Goal: Transaction & Acquisition: Purchase product/service

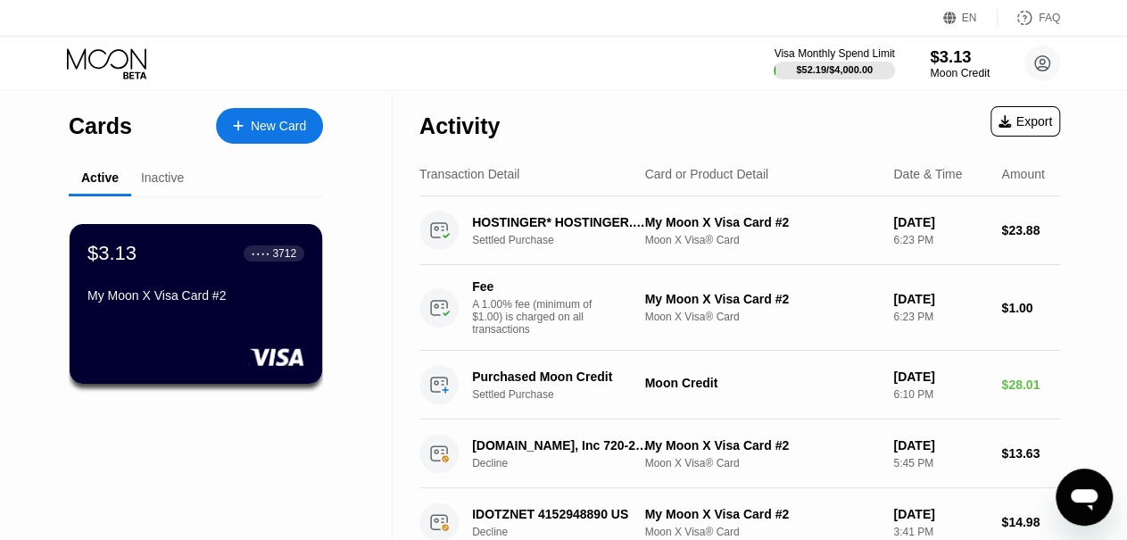
click at [952, 63] on div "$3.13" at bounding box center [960, 56] width 60 height 19
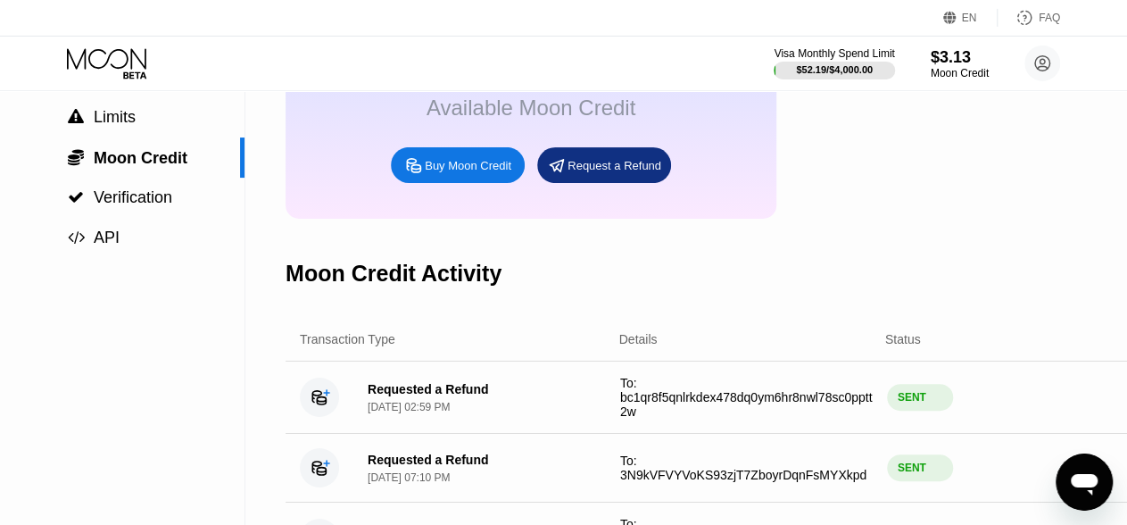
scroll to position [129, 0]
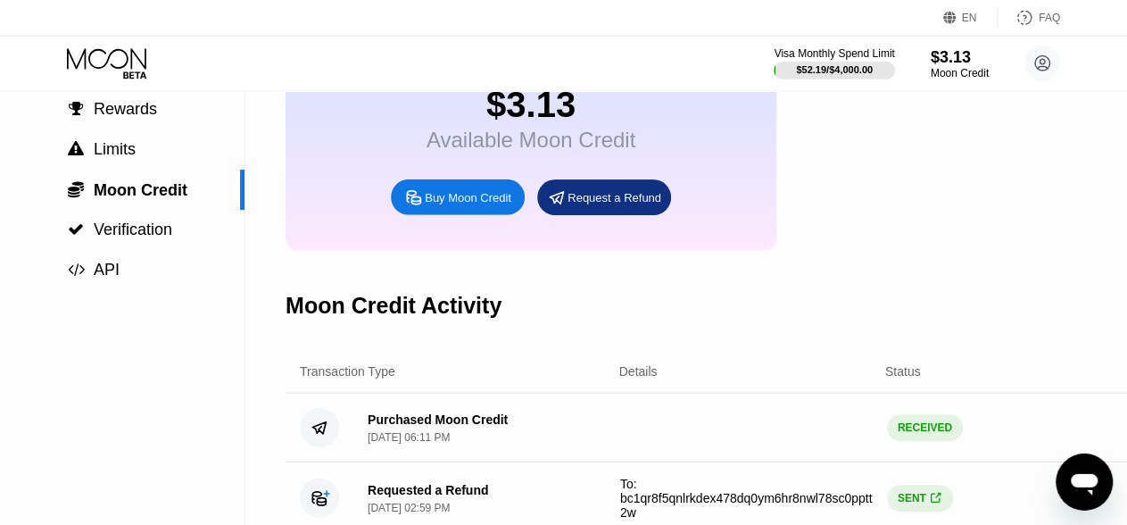
click at [448, 205] on div "Buy Moon Credit" at bounding box center [468, 197] width 87 height 15
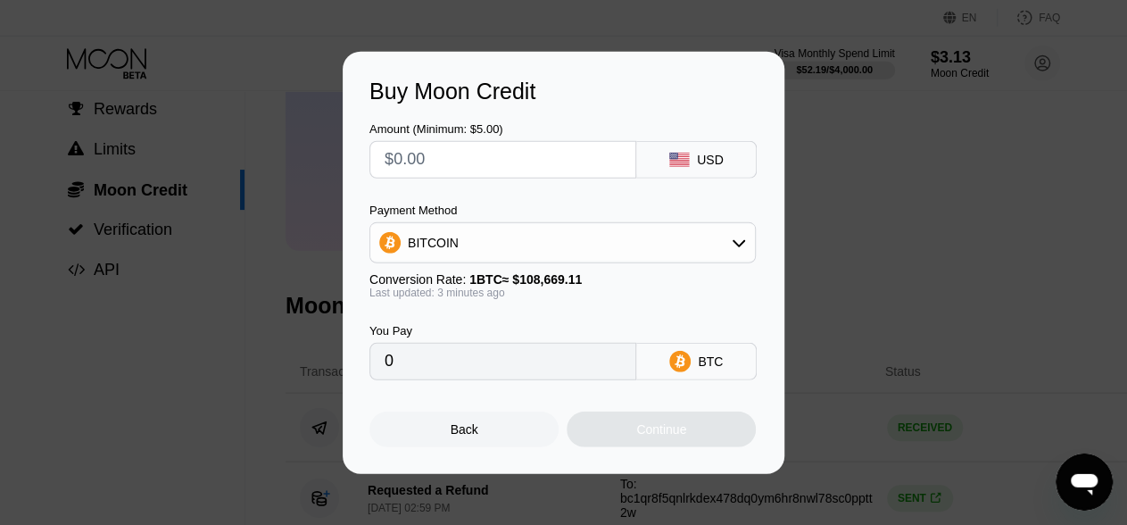
click at [435, 240] on div "BITCOIN" at bounding box center [433, 243] width 51 height 14
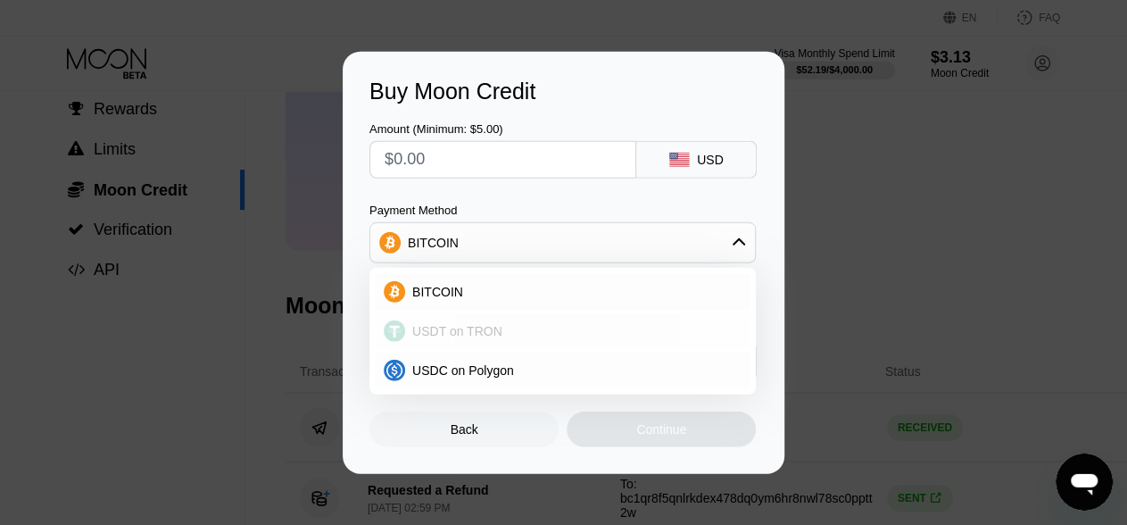
click at [428, 324] on span "USDT on TRON" at bounding box center [457, 331] width 90 height 14
type input "0.00"
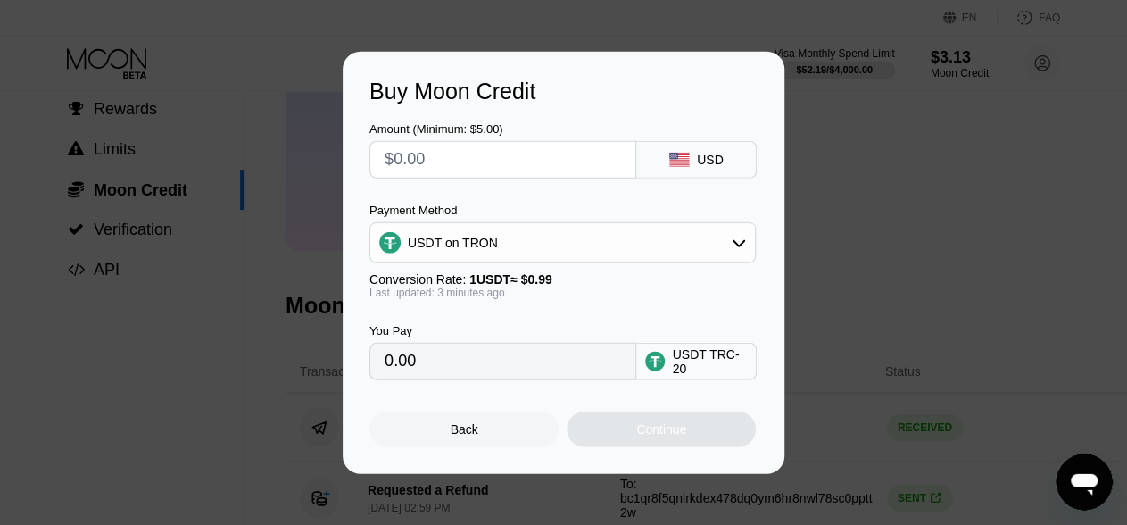
click at [416, 166] on input "text" at bounding box center [503, 160] width 237 height 36
type input "$70"
type input "70.71"
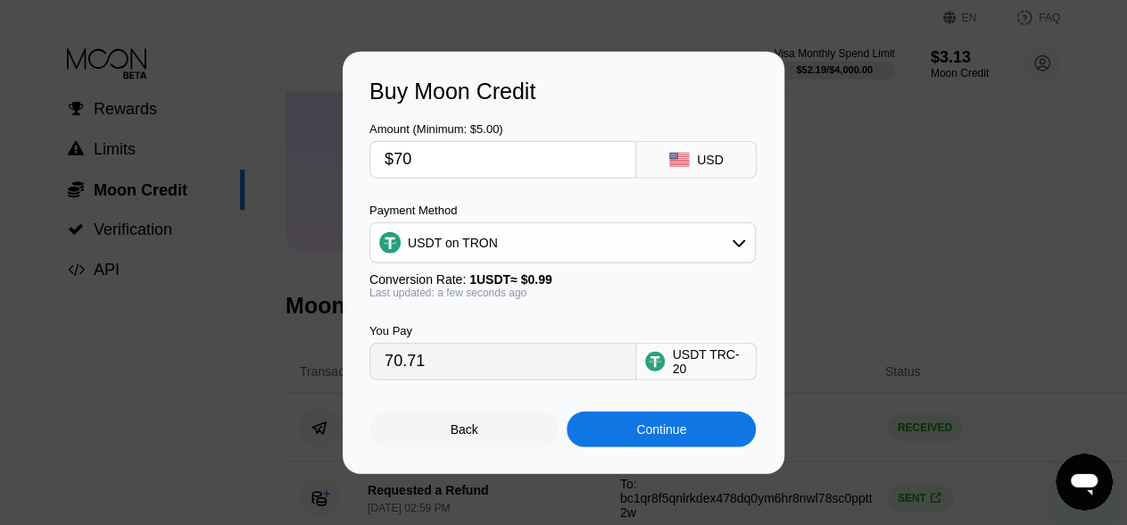
type input "$7"
type input "7.07"
type input "$70"
type input "70.71"
type input "$7"
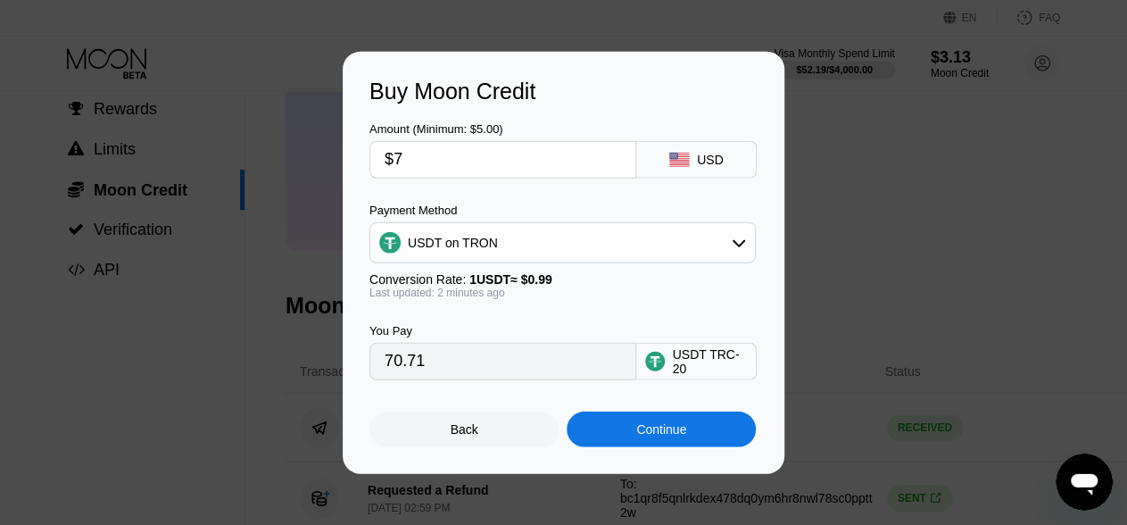
type input "7.07"
type input "$75"
type input "75.76"
type input "$7"
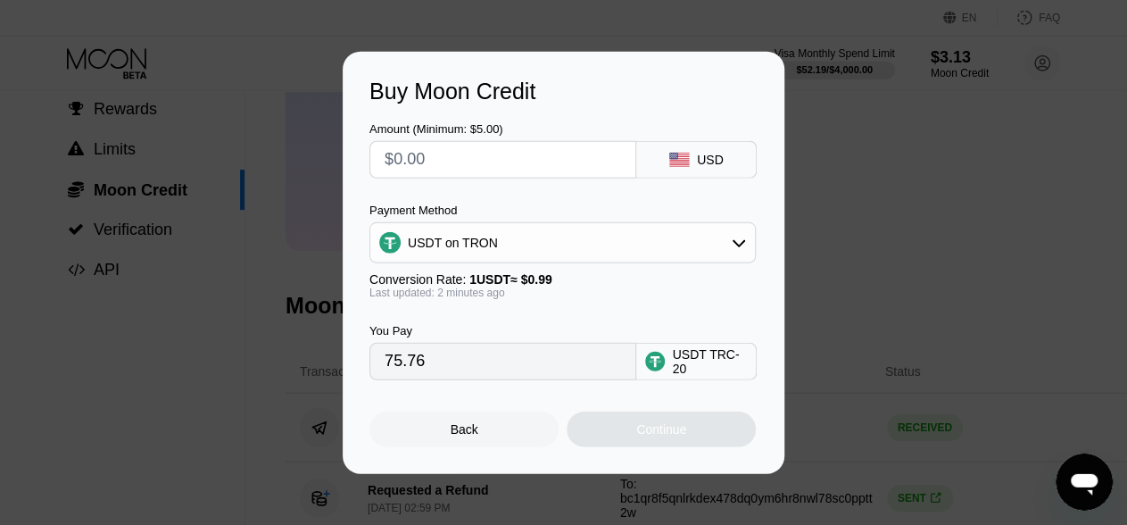
type input "0.00"
click at [508, 163] on input "text" at bounding box center [503, 160] width 237 height 36
type input "$35"
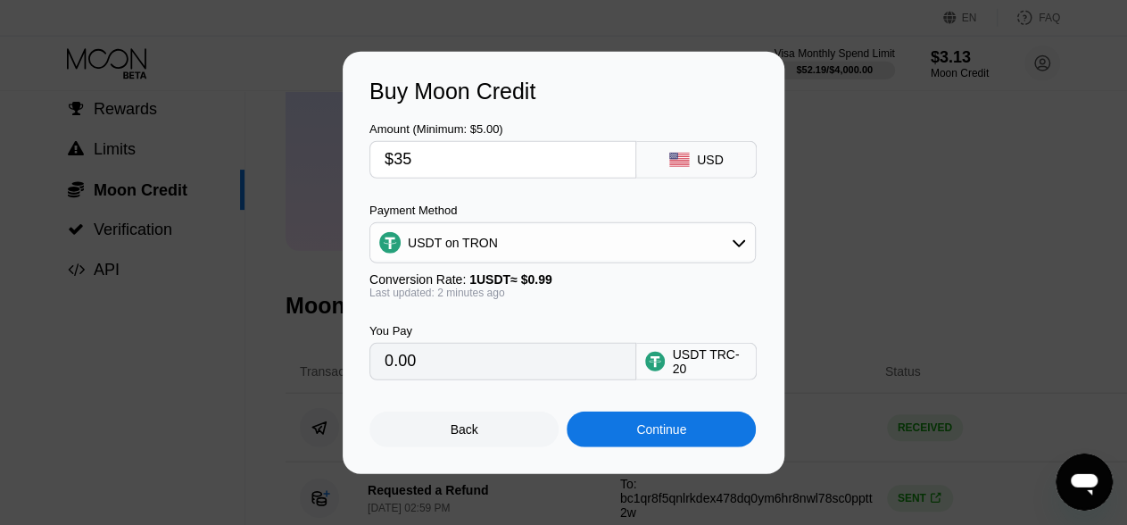
type input "35.35"
type input "$35"
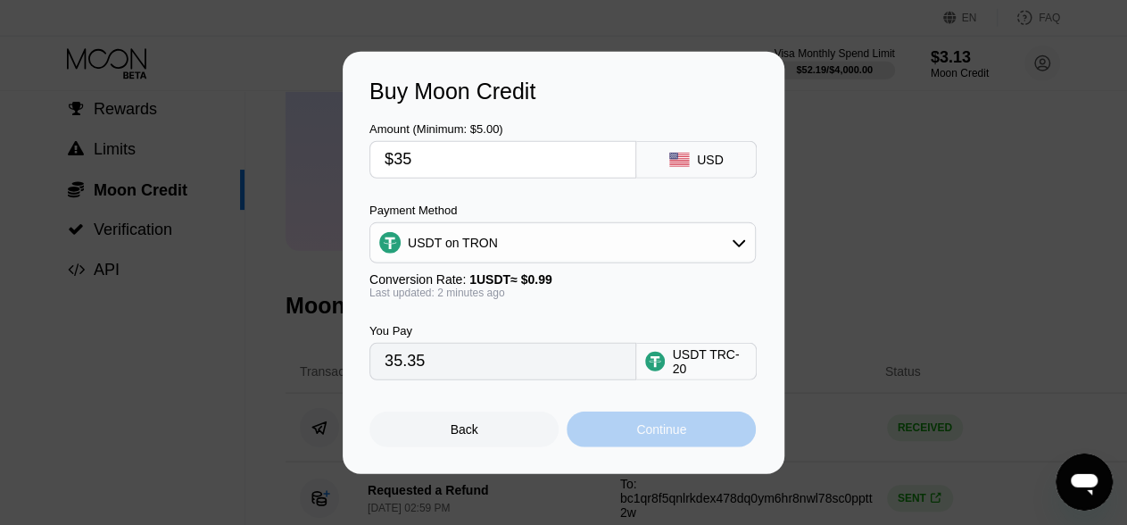
click at [664, 444] on div "Continue" at bounding box center [661, 429] width 189 height 36
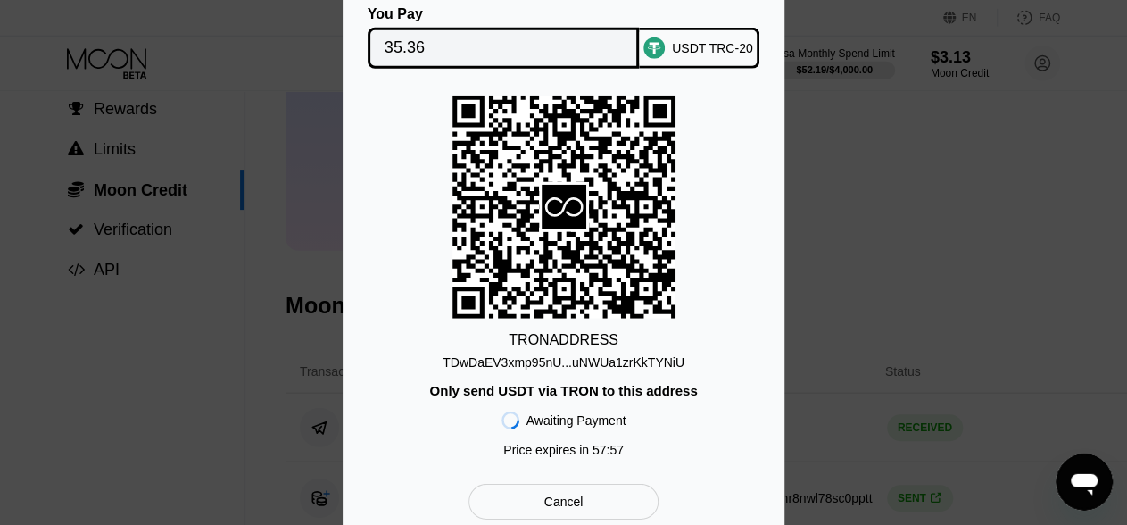
scroll to position [0, 0]
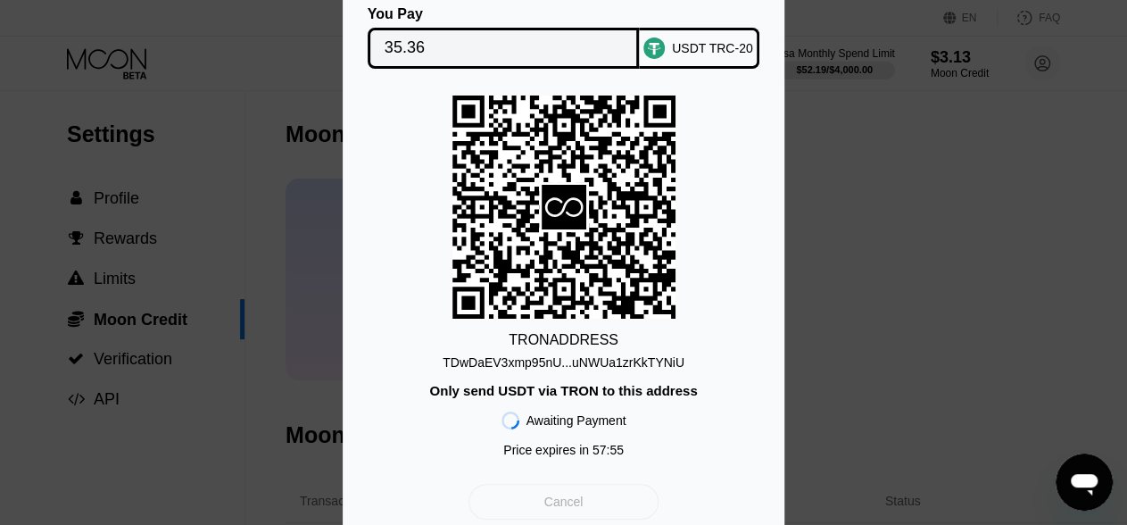
click at [552, 505] on div "Cancel" at bounding box center [563, 502] width 39 height 16
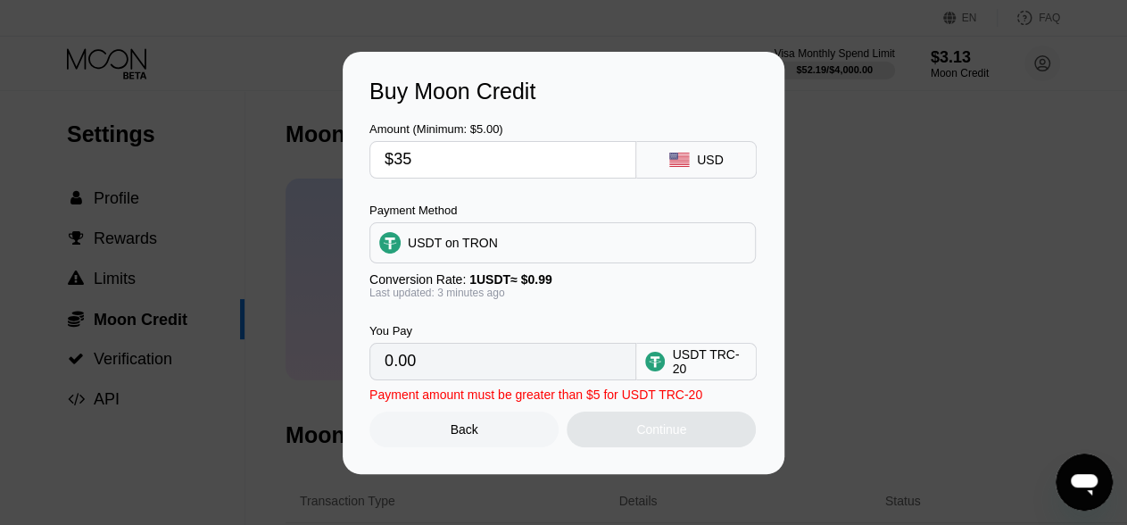
type input "35.35"
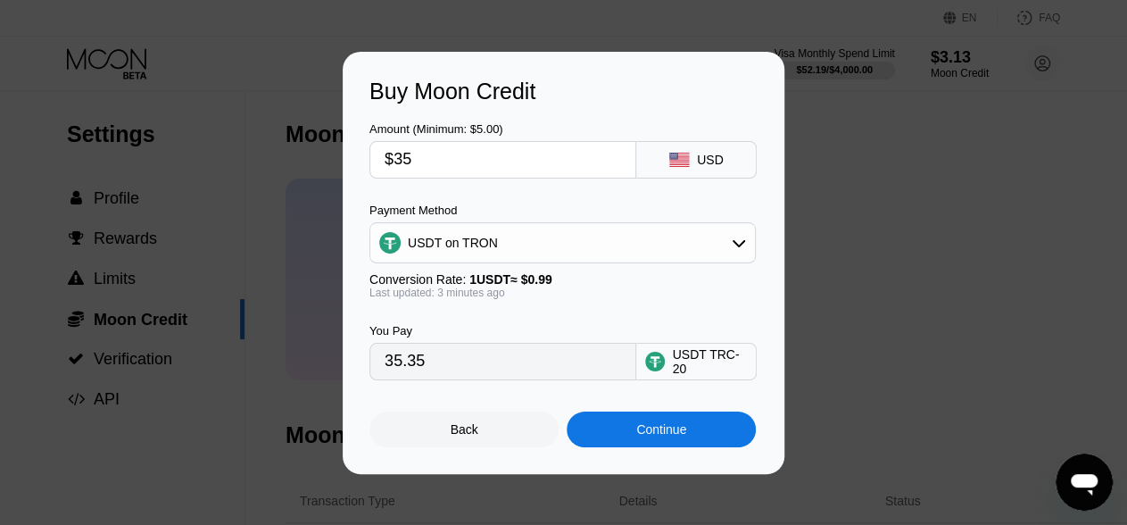
click at [472, 436] on div "Back" at bounding box center [465, 429] width 28 height 14
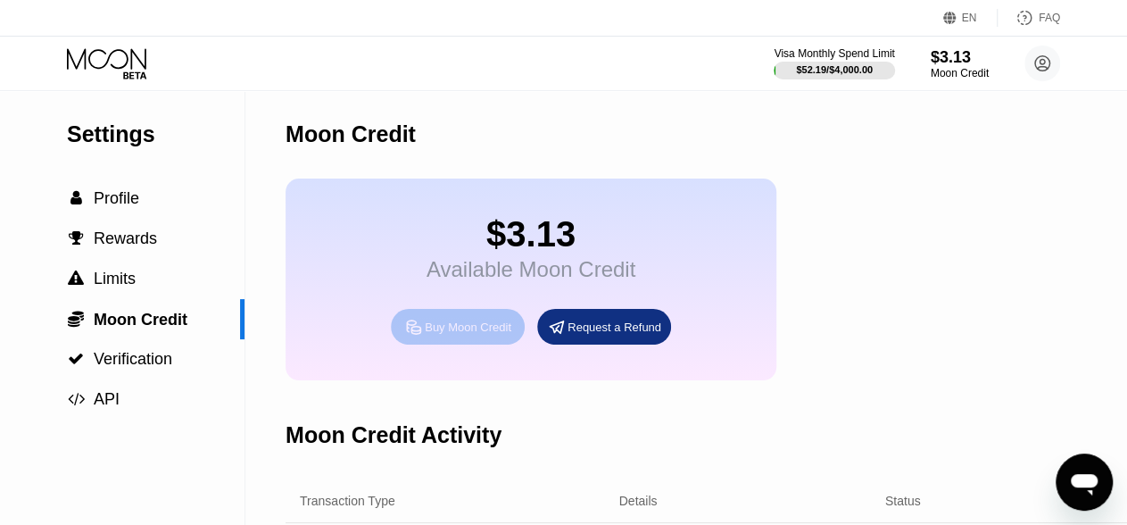
click at [483, 335] on div "Buy Moon Credit" at bounding box center [468, 327] width 87 height 15
type input "35.35"
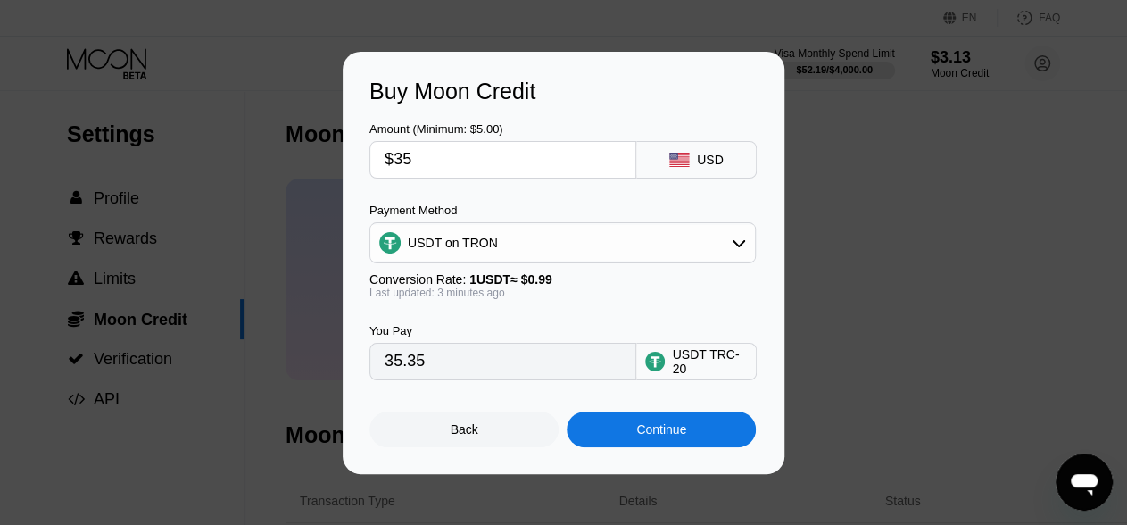
drag, startPoint x: 457, startPoint y: 165, endPoint x: 337, endPoint y: 159, distance: 119.8
click at [385, 159] on input "$35" at bounding box center [503, 160] width 237 height 36
type input "$7"
type input "7.07"
type input "$75"
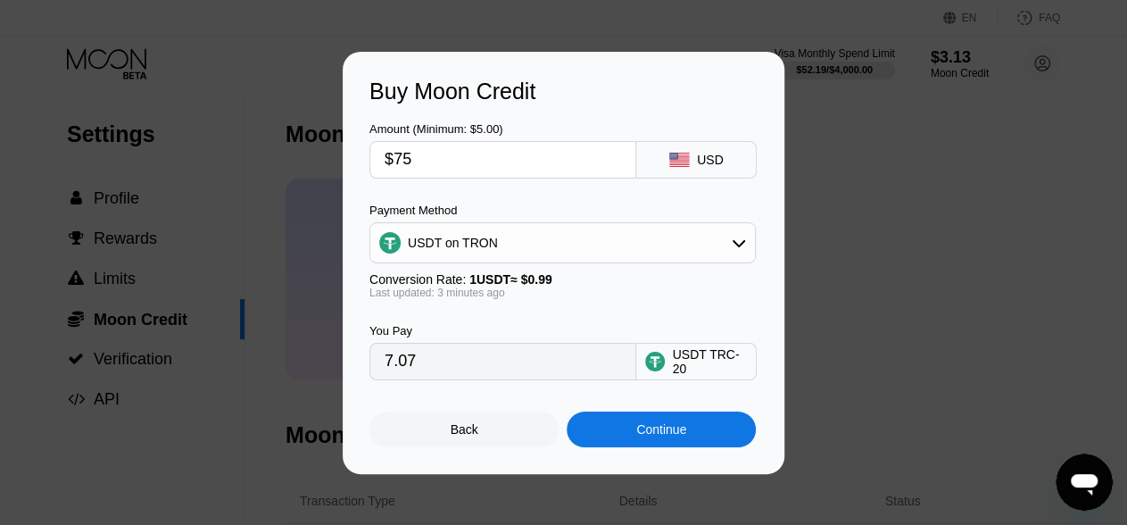
type input "75.76"
type input "$75"
click at [659, 436] on div "Continue" at bounding box center [661, 429] width 50 height 14
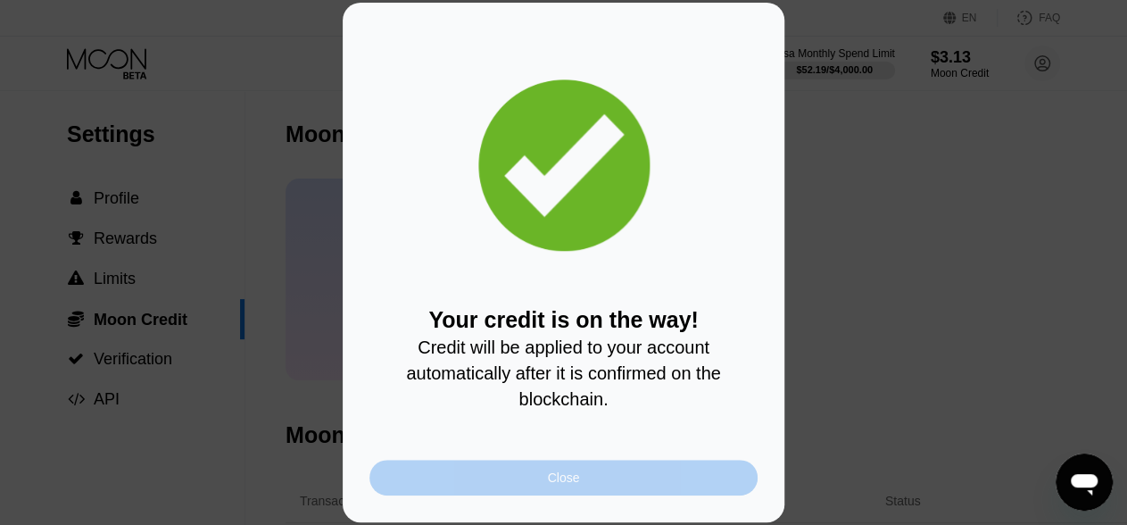
click at [595, 490] on div "Close" at bounding box center [563, 478] width 388 height 36
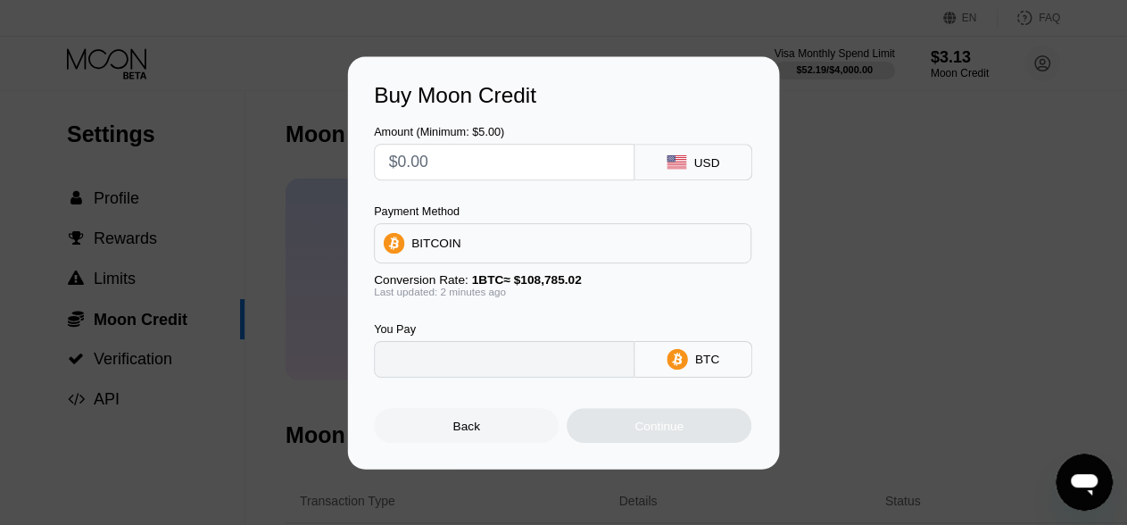
type input "0"
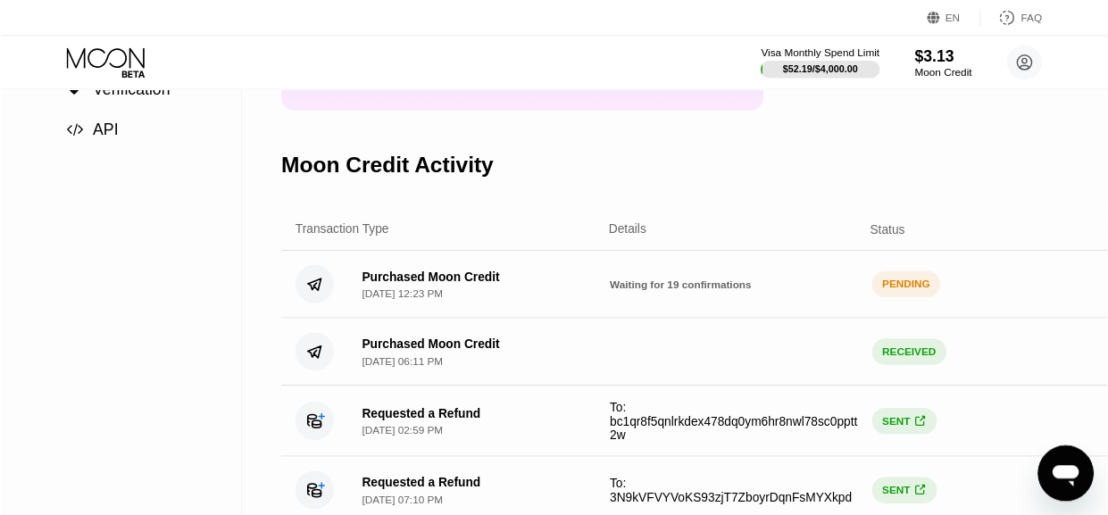
scroll to position [272, 0]
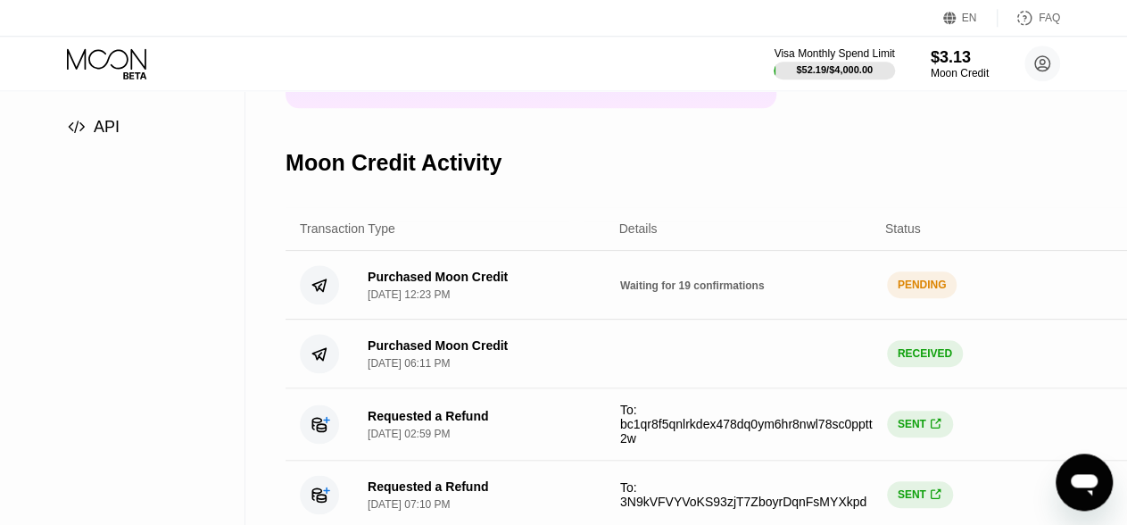
click at [931, 298] on div "PENDING" at bounding box center [922, 284] width 71 height 27
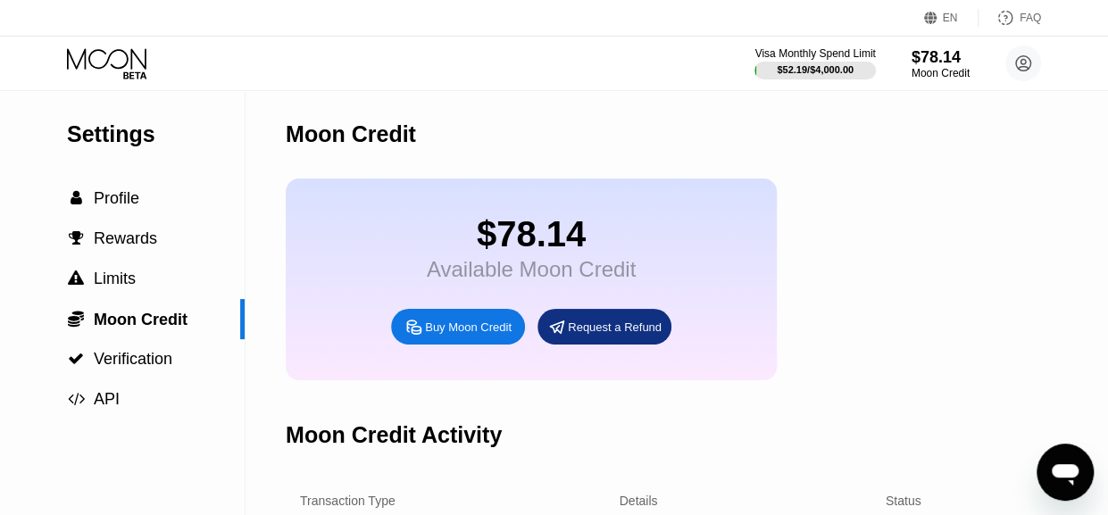
click at [87, 67] on icon at bounding box center [108, 63] width 83 height 31
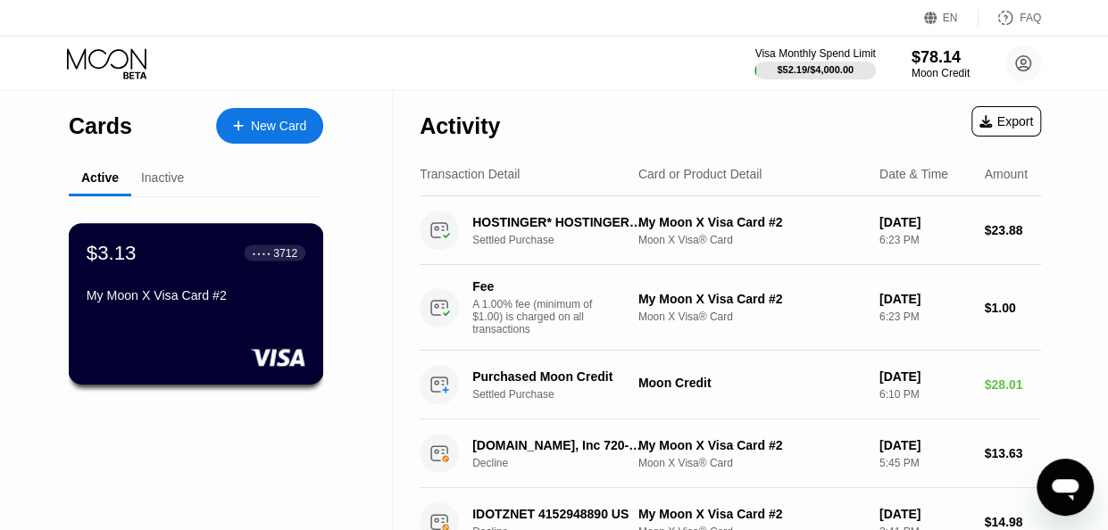
click at [199, 291] on div "$3.13 ● ● ● ● 3712 My Moon X Visa Card #2" at bounding box center [196, 275] width 219 height 69
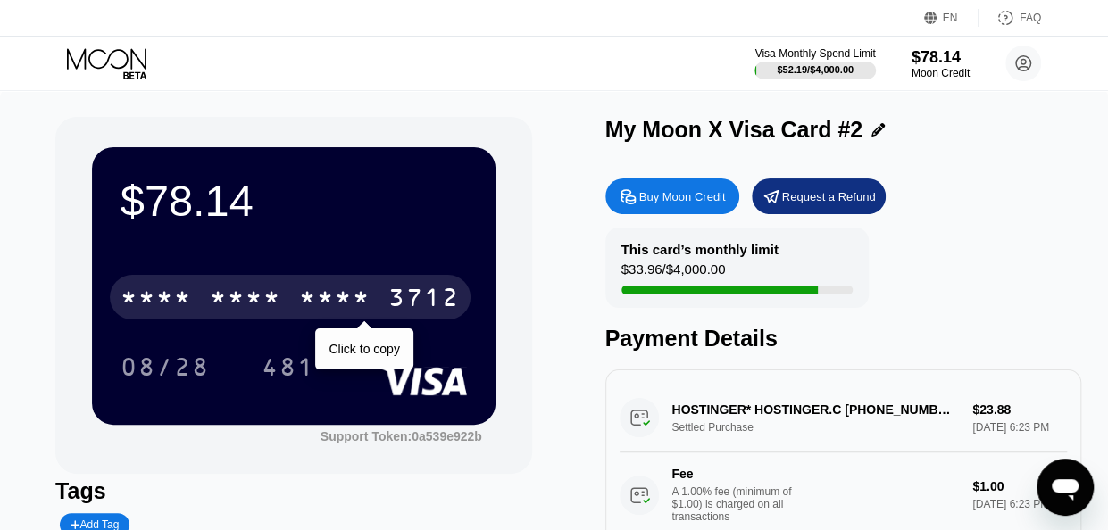
click at [423, 287] on div "* * * * * * * * * * * * 3712" at bounding box center [290, 297] width 361 height 45
